Goal: Transaction & Acquisition: Book appointment/travel/reservation

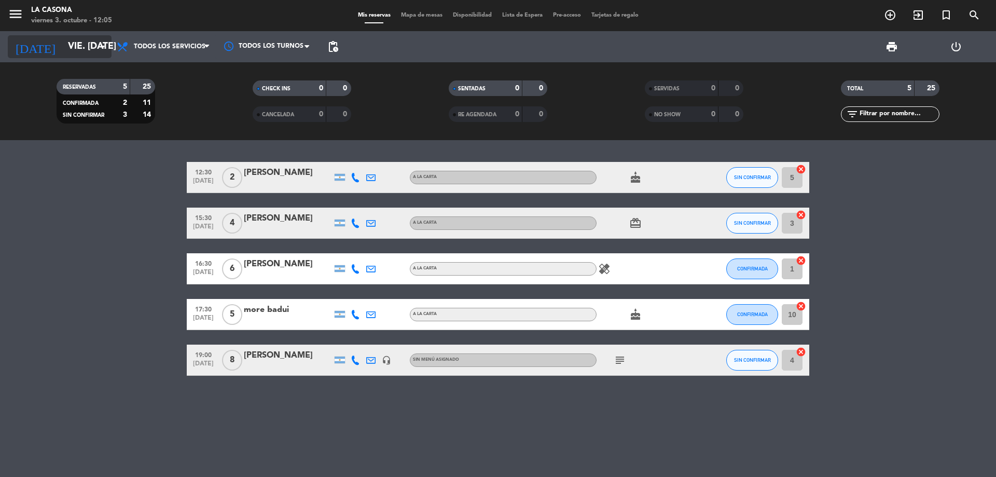
click at [72, 39] on input "vie. [DATE]" at bounding box center [123, 46] width 120 height 21
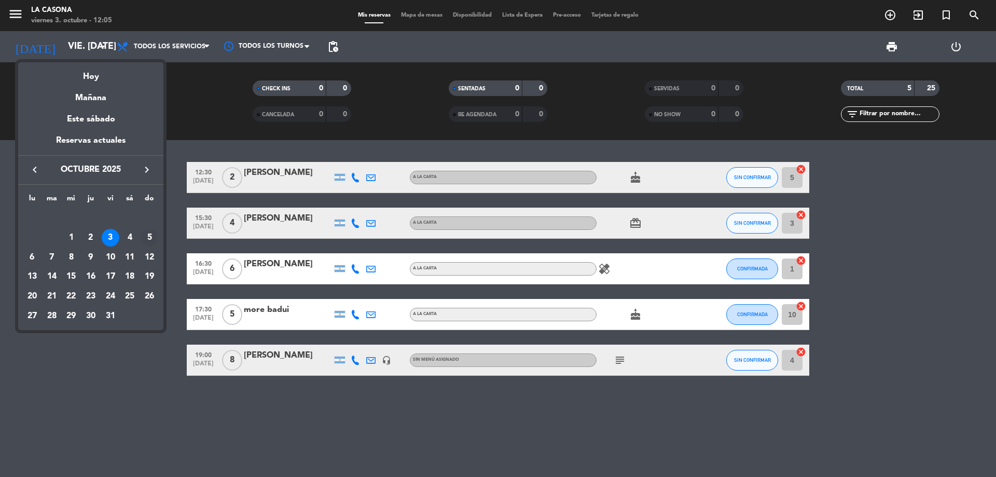
click at [142, 241] on div "5" at bounding box center [150, 238] width 18 height 18
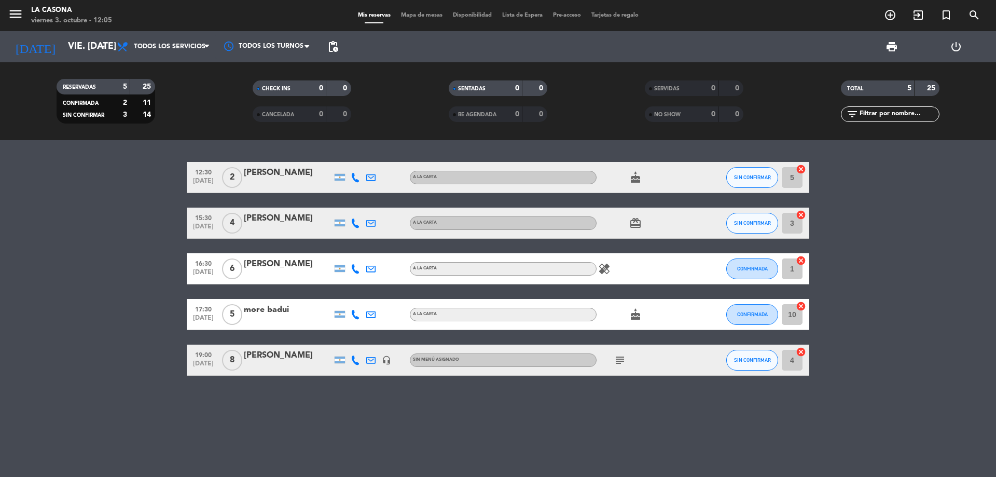
type input "dom. [DATE]"
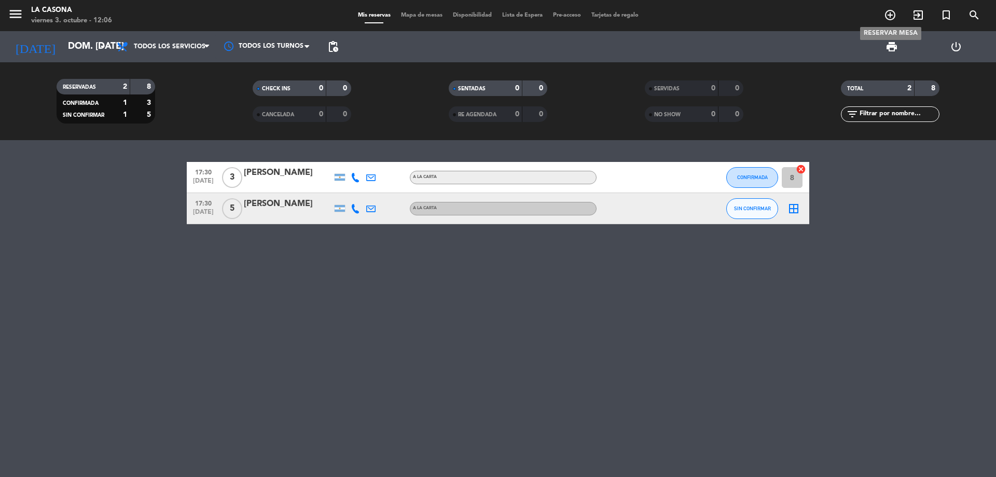
click at [893, 16] on icon "add_circle_outline" at bounding box center [890, 15] width 12 height 12
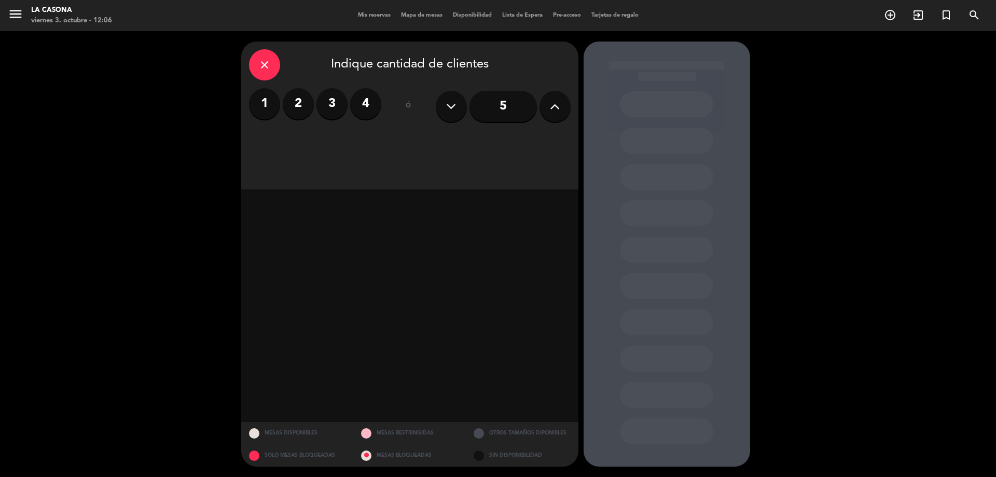
click at [546, 104] on button at bounding box center [554, 106] width 31 height 31
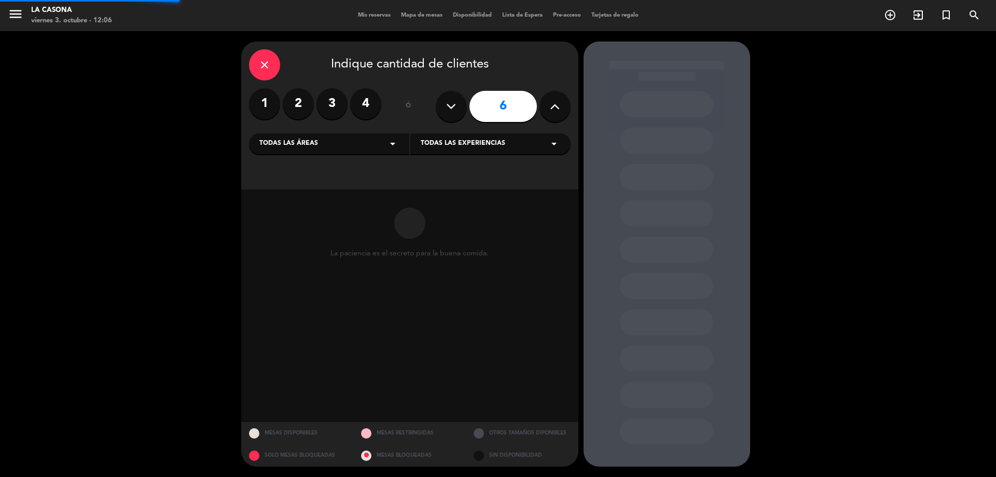
click at [546, 104] on button at bounding box center [554, 106] width 31 height 31
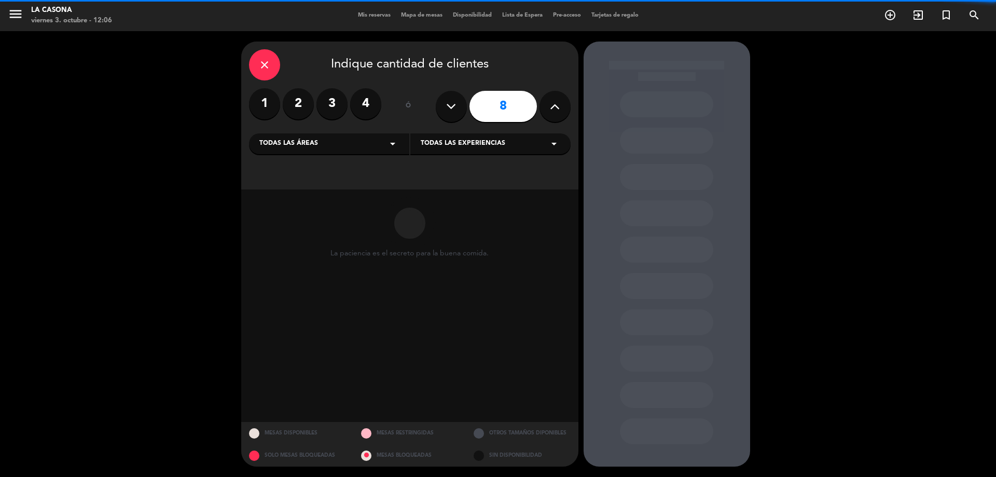
click at [548, 104] on button at bounding box center [554, 106] width 31 height 31
type input "9"
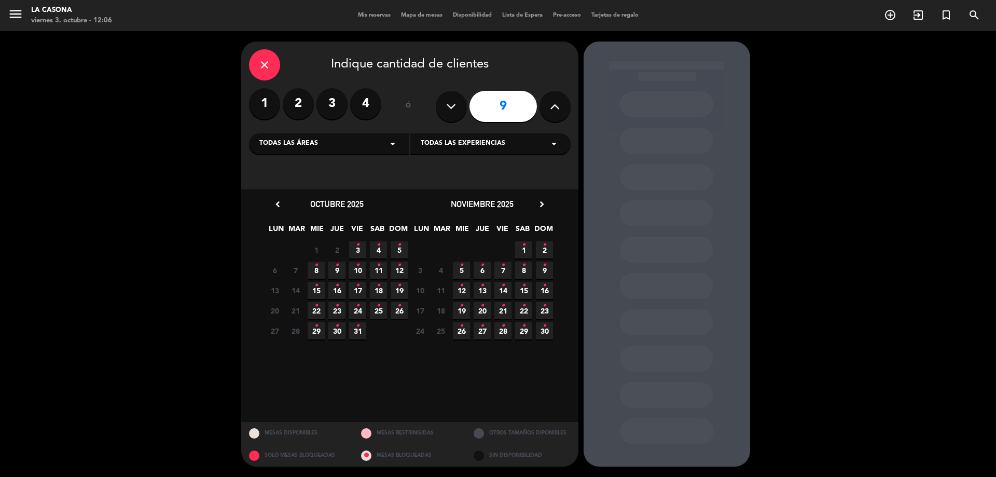
click at [398, 248] on icon "•" at bounding box center [399, 245] width 4 height 17
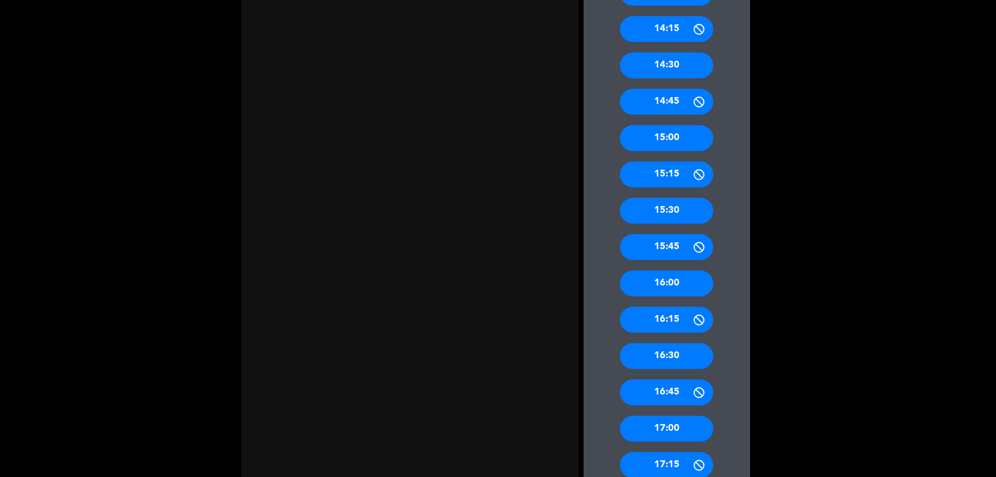
scroll to position [467, 0]
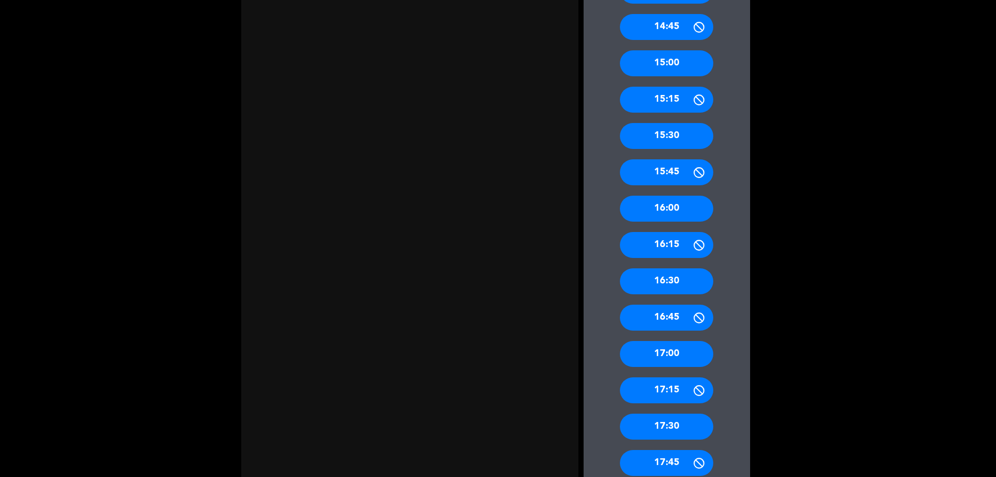
click at [678, 425] on div "17:30" at bounding box center [666, 426] width 93 height 26
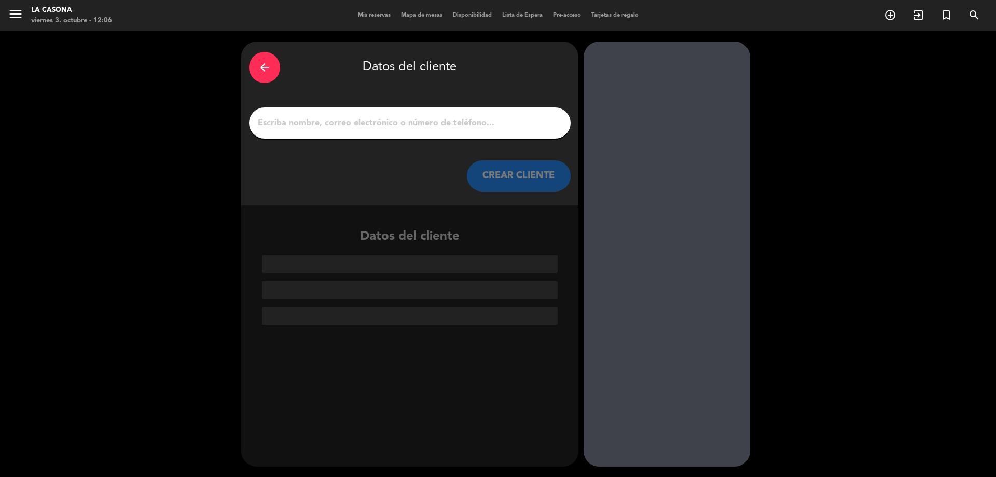
scroll to position [0, 0]
click at [458, 125] on input "1" at bounding box center [410, 123] width 306 height 15
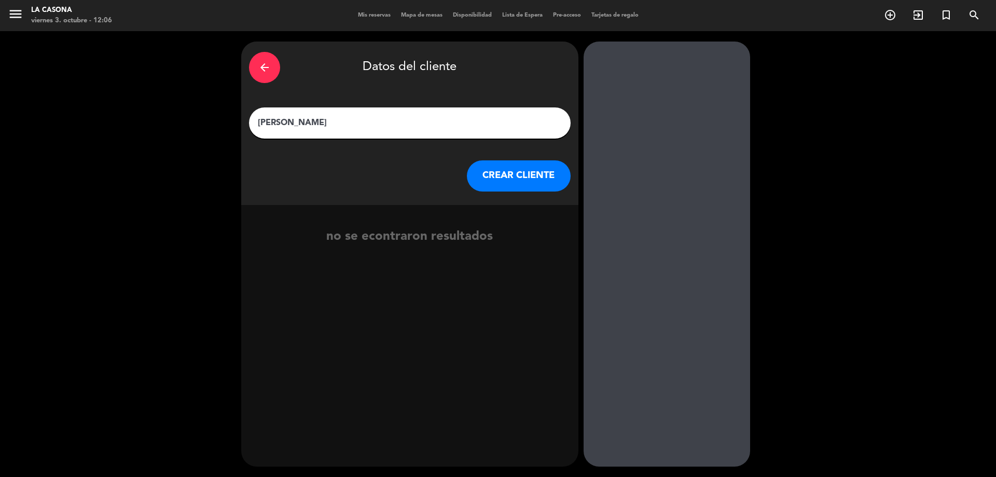
type input "[PERSON_NAME]"
click at [504, 173] on button "CREAR CLIENTE" at bounding box center [519, 175] width 104 height 31
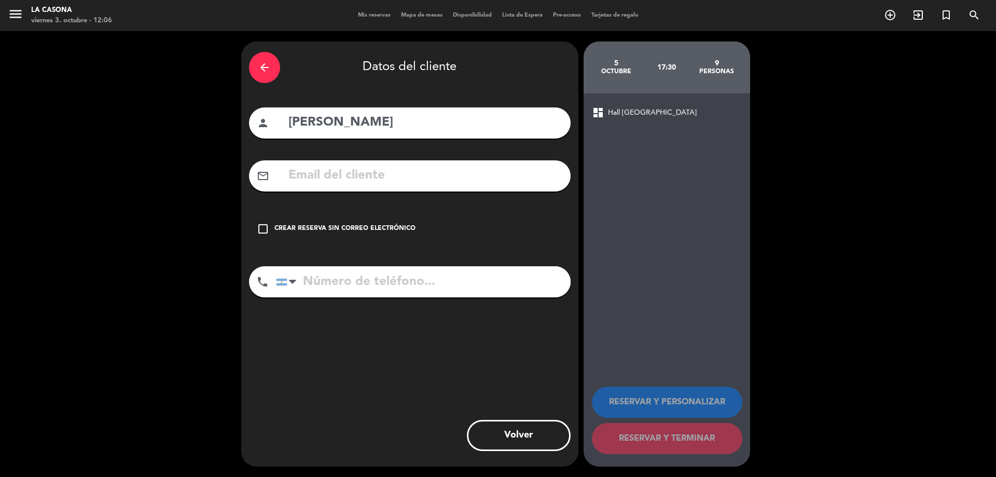
paste input "[PERSON_NAME] <[EMAIL_ADDRESS][DOMAIN_NAME]>"
drag, startPoint x: 367, startPoint y: 174, endPoint x: 245, endPoint y: 183, distance: 122.7
click at [245, 183] on div "arrow_back Datos del cliente person [PERSON_NAME] mail_outline [PERSON_NAME] <[…" at bounding box center [409, 253] width 337 height 425
click at [471, 177] on input "[EMAIL_ADDRESS][DOMAIN_NAME]>" at bounding box center [424, 175] width 275 height 21
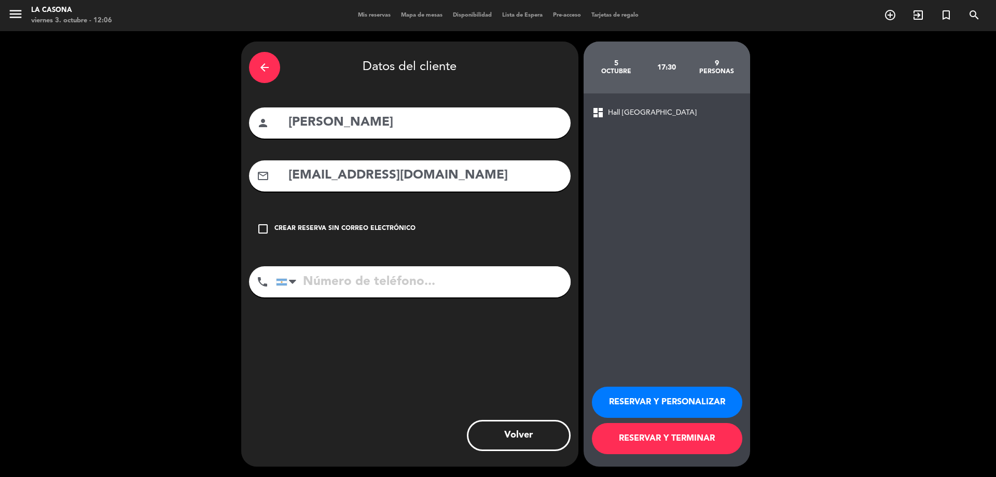
type input "[EMAIL_ADDRESS][DOMAIN_NAME]"
click at [643, 401] on button "RESERVAR Y PERSONALIZAR" at bounding box center [667, 401] width 150 height 31
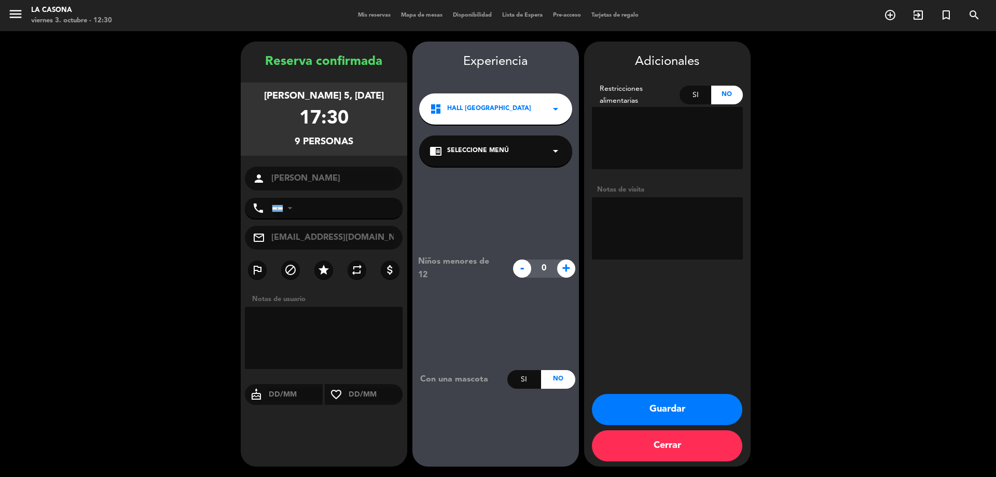
click at [664, 210] on textarea at bounding box center [667, 228] width 151 height 62
type textarea "seña $10.000 2 sin tacc"
click at [615, 402] on button "Guardar" at bounding box center [667, 409] width 150 height 31
